Goal: Find specific page/section: Find specific page/section

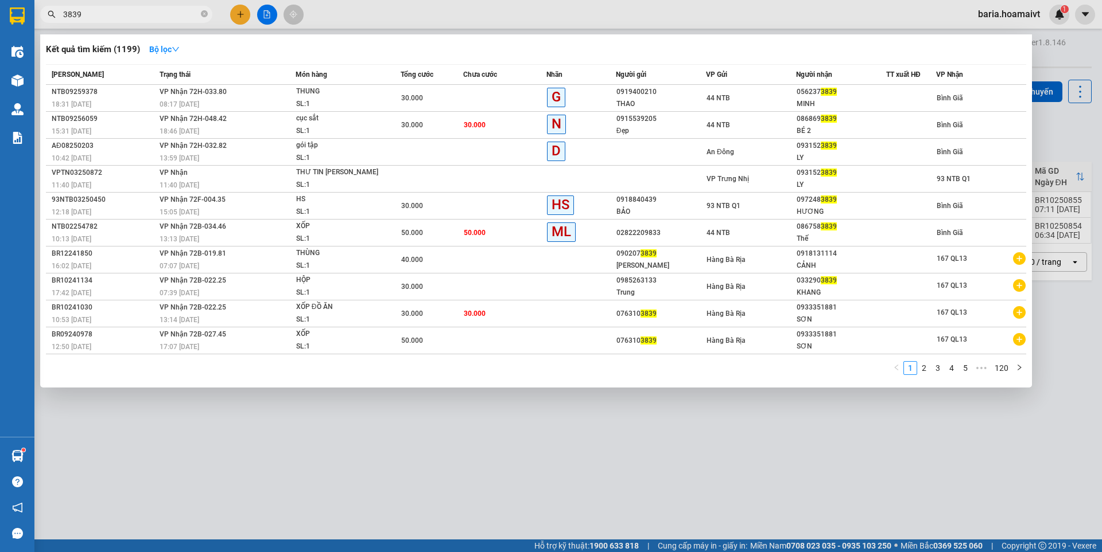
click at [65, 10] on input "3839" at bounding box center [130, 14] width 135 height 13
click at [920, 368] on link "2" at bounding box center [923, 368] width 13 height 13
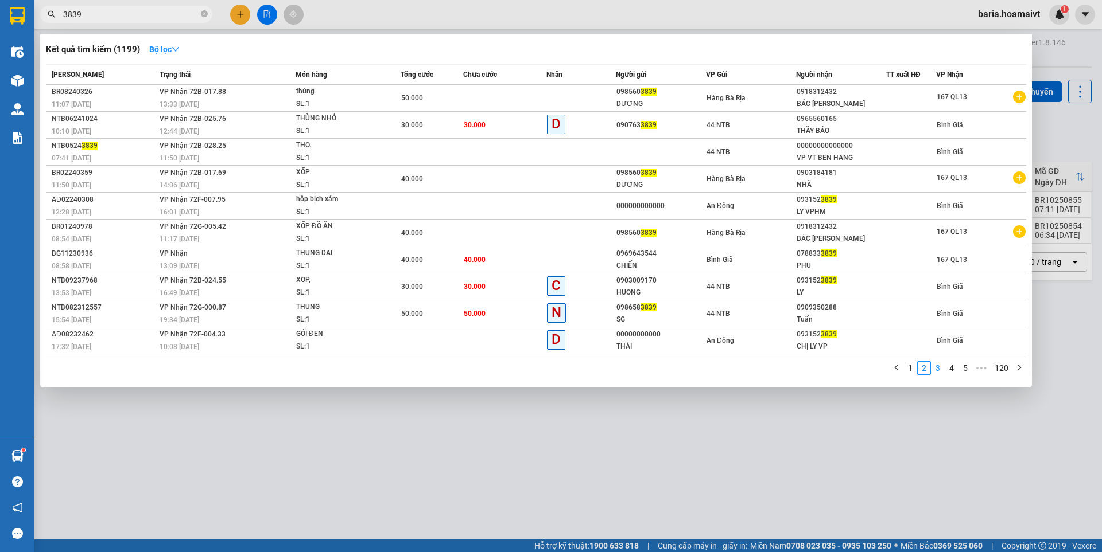
click at [936, 369] on link "3" at bounding box center [937, 368] width 13 height 13
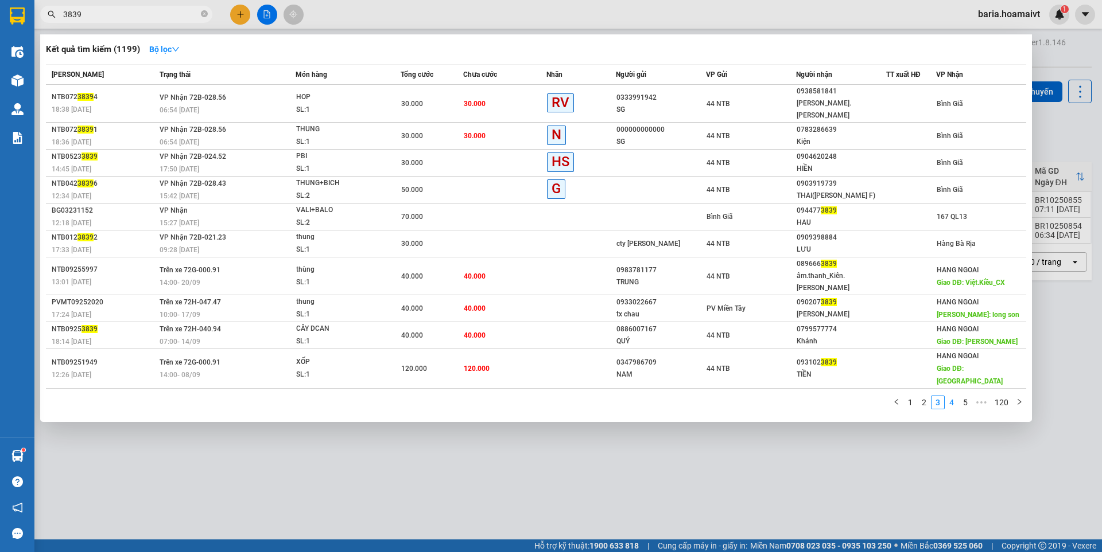
click at [950, 396] on link "4" at bounding box center [951, 402] width 13 height 13
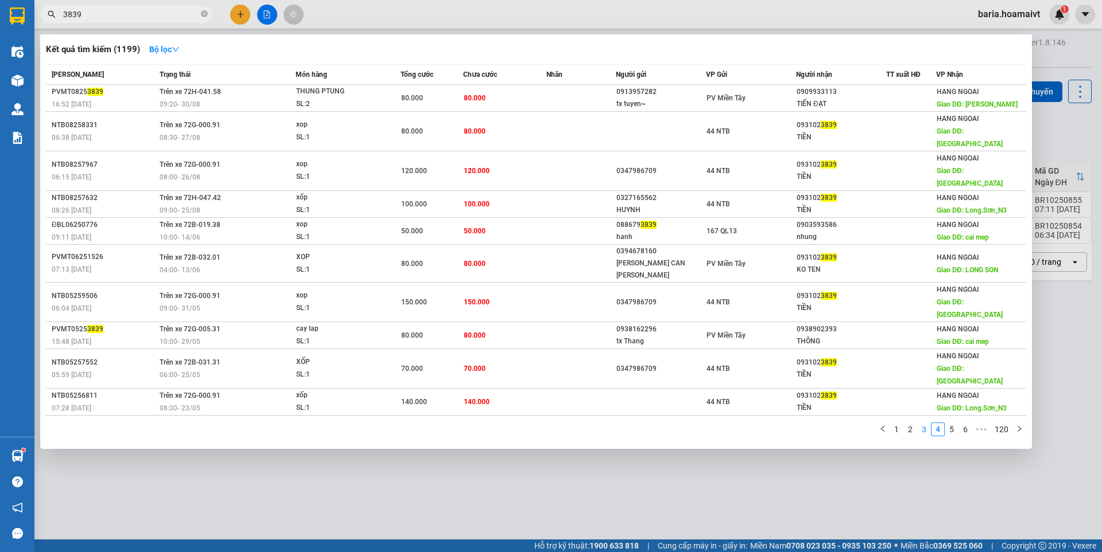
click at [924, 423] on link "3" at bounding box center [923, 429] width 13 height 13
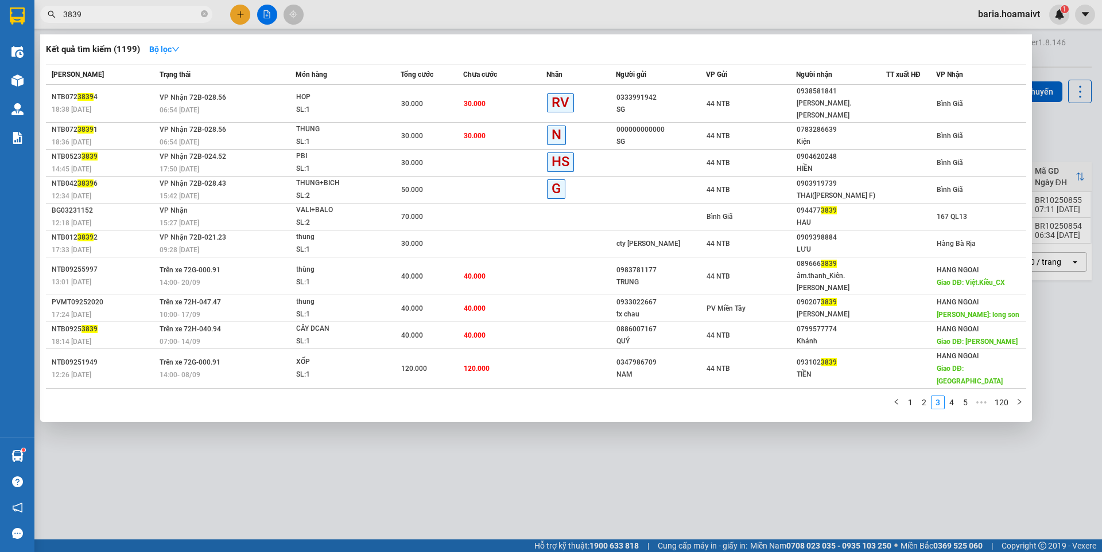
click at [65, 11] on input "3839" at bounding box center [130, 14] width 135 height 13
click at [63, 13] on input "3839" at bounding box center [130, 14] width 135 height 13
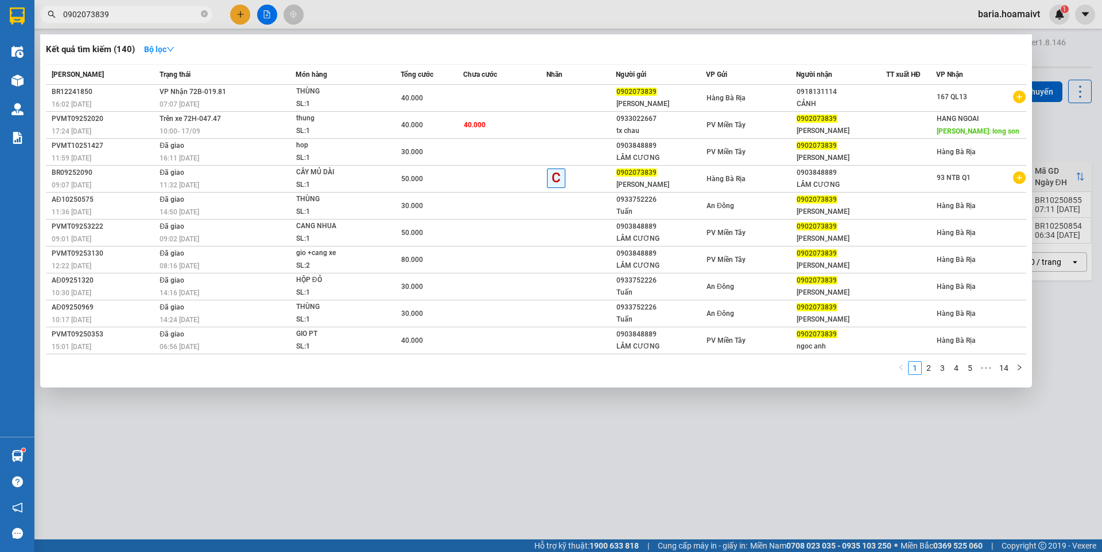
click at [173, 14] on input "0902073839" at bounding box center [130, 14] width 135 height 13
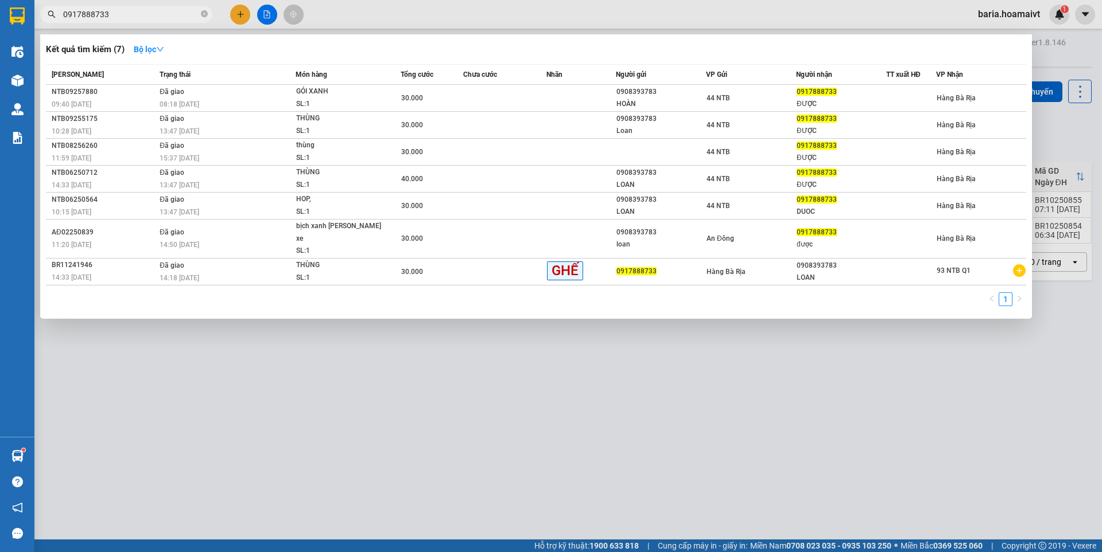
type input "0917888733"
